Goal: Task Accomplishment & Management: Manage account settings

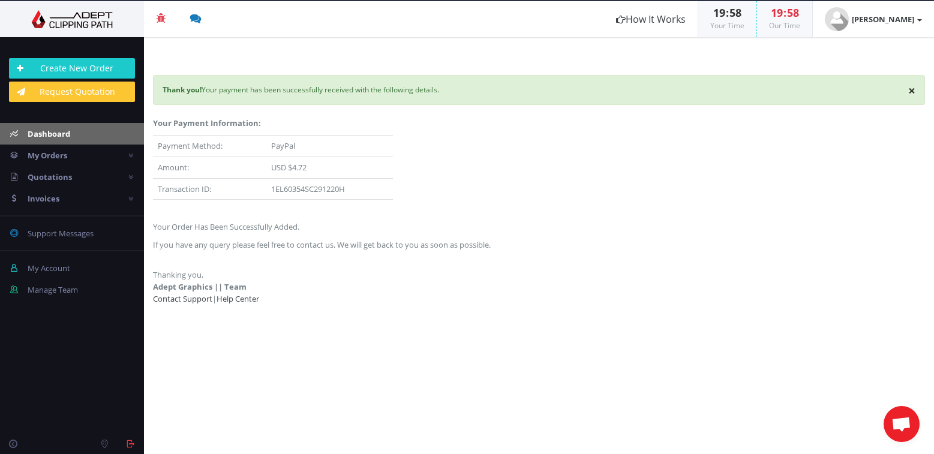
click at [65, 131] on span "Dashboard" at bounding box center [49, 133] width 43 height 11
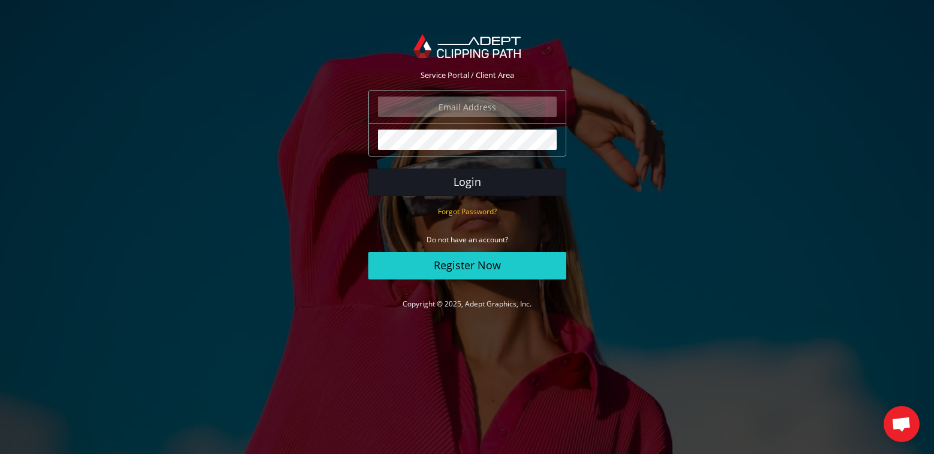
type input "vjtphoto@me.com"
click at [458, 179] on button "Login" at bounding box center [467, 183] width 198 height 28
